Goal: Find contact information: Find contact information

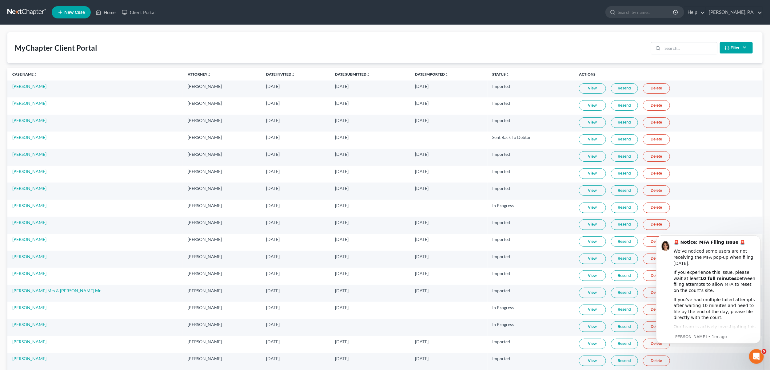
click at [345, 76] on link "Date Submitted unfold_more expand_more expand_less" at bounding box center [352, 74] width 35 height 5
click at [345, 76] on link "Date Submitted unfold_more expand_more expand_less" at bounding box center [353, 74] width 36 height 5
click at [34, 88] on link "[PERSON_NAME]" at bounding box center [29, 86] width 34 height 5
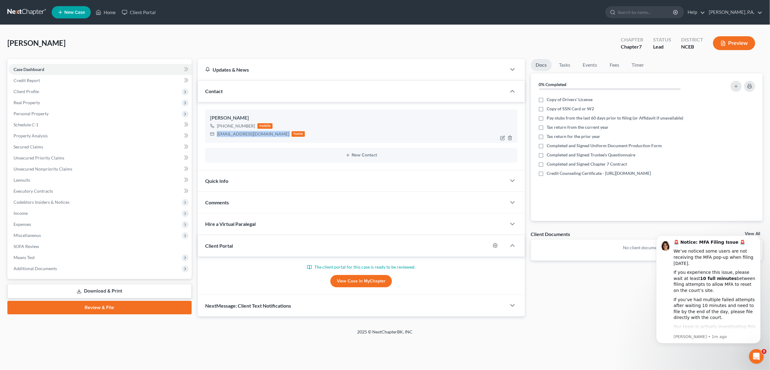
drag, startPoint x: 217, startPoint y: 134, endPoint x: 263, endPoint y: 134, distance: 45.5
click at [263, 134] on div "[EMAIL_ADDRESS][DOMAIN_NAME] home" at bounding box center [257, 134] width 95 height 8
copy div "[EMAIL_ADDRESS][DOMAIN_NAME]"
drag, startPoint x: 223, startPoint y: 127, endPoint x: 253, endPoint y: 126, distance: 30.1
click at [253, 126] on div "[PHONE_NUMBER] mobile" at bounding box center [257, 126] width 95 height 8
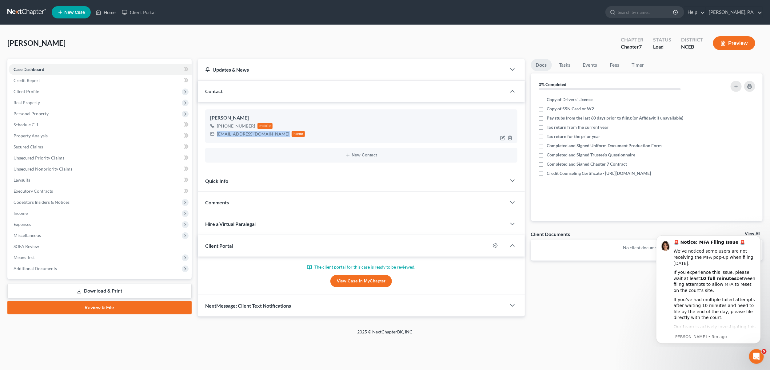
copy div "[PHONE_NUMBER]"
click at [141, 10] on link "Client Portal" at bounding box center [139, 12] width 40 height 11
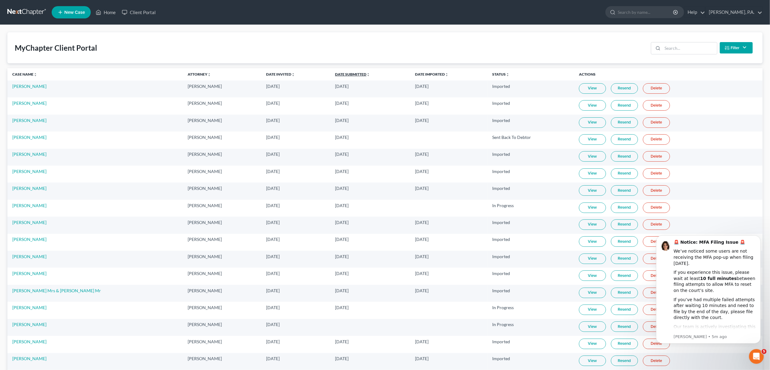
click at [347, 75] on link "Date Submitted unfold_more expand_more expand_less" at bounding box center [352, 74] width 35 height 5
click at [347, 75] on link "Date Submitted unfold_more expand_more expand_less" at bounding box center [353, 74] width 36 height 5
